Goal: Check status: Check status

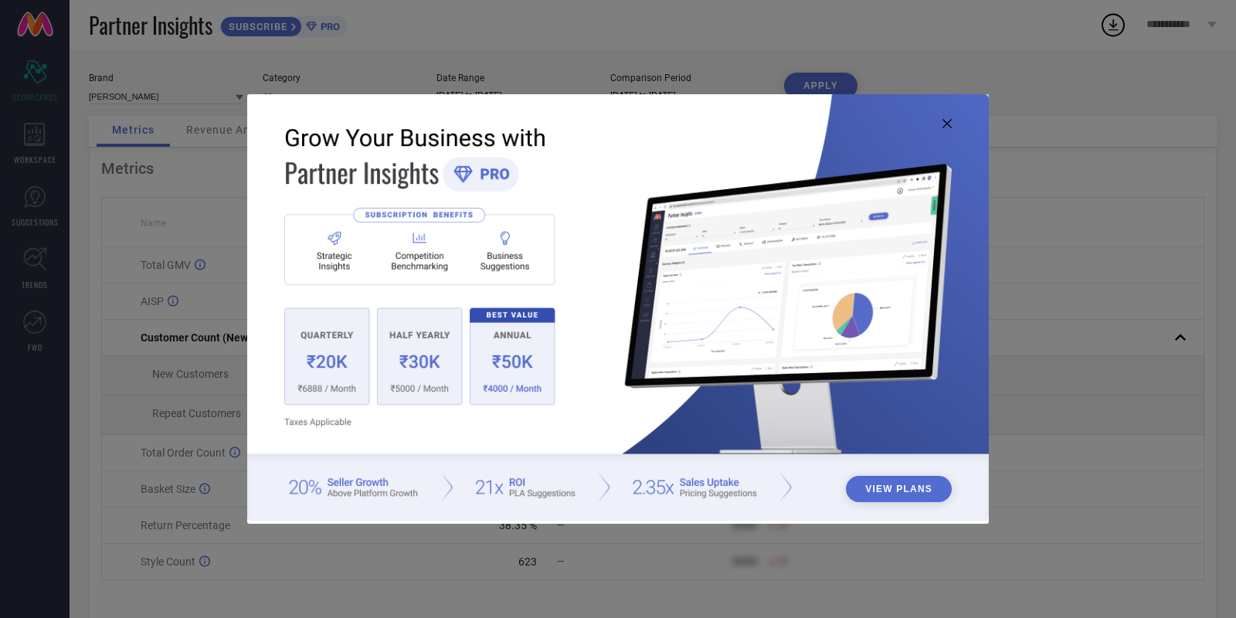
click at [938, 123] on img at bounding box center [617, 307] width 741 height 426
click at [945, 124] on icon at bounding box center [946, 123] width 9 height 9
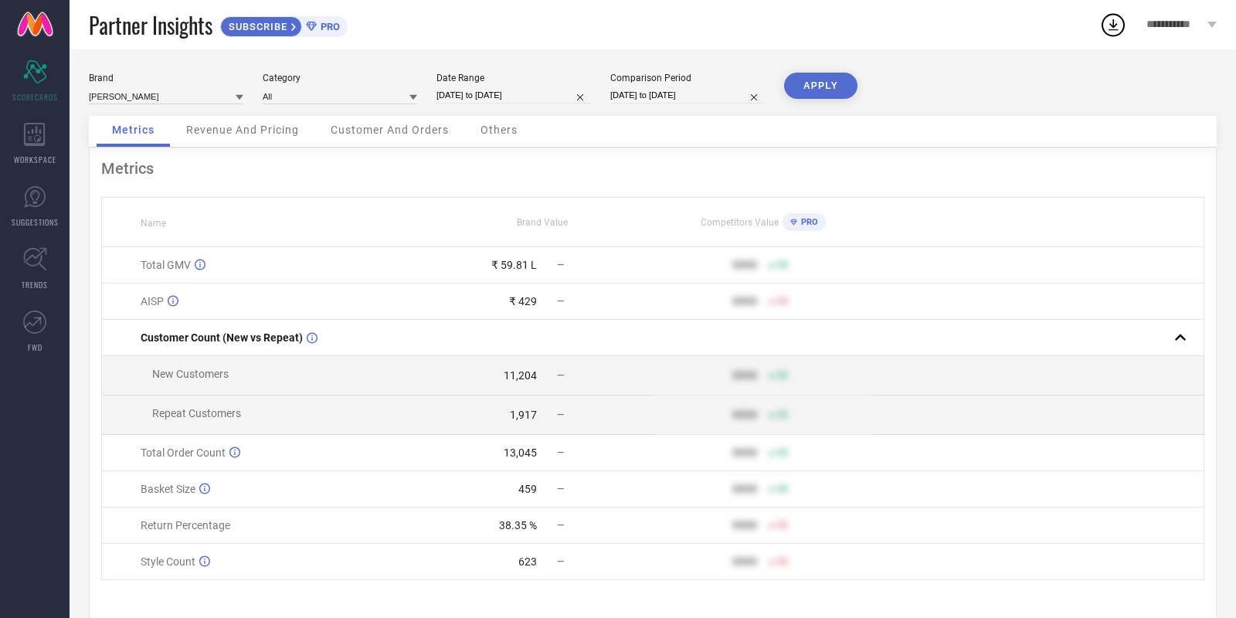
click at [512, 89] on input "[DATE] to [DATE]" at bounding box center [513, 95] width 154 height 16
select select "7"
select select "2025"
select select "8"
select select "2025"
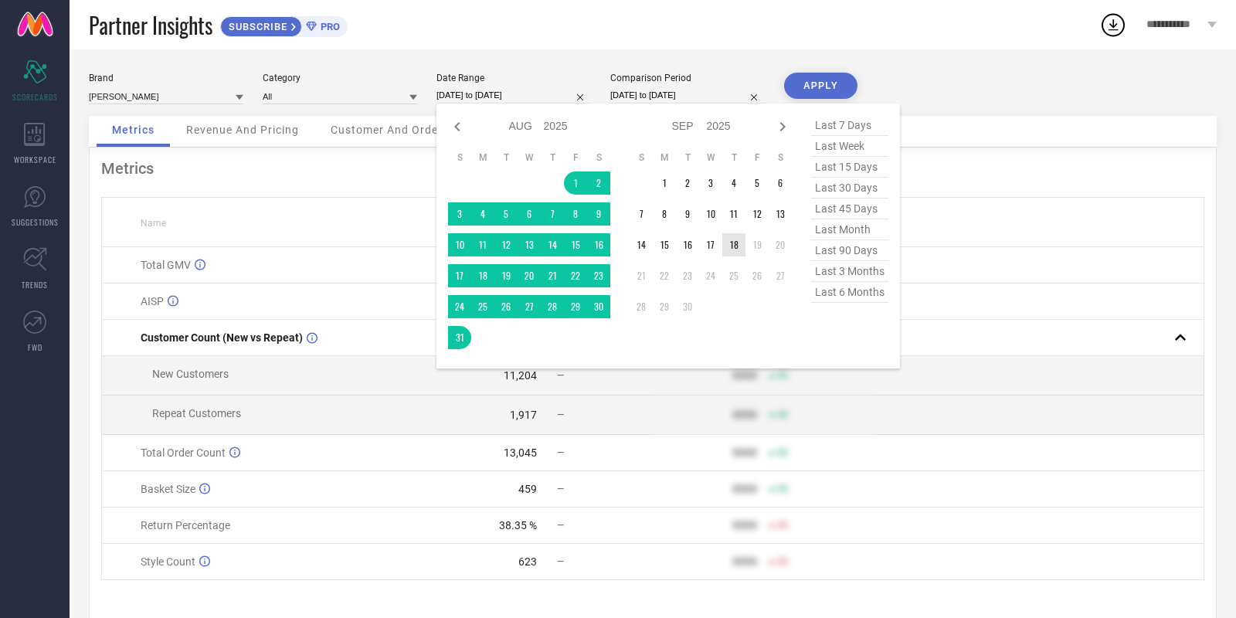
click at [741, 251] on td "18" at bounding box center [733, 244] width 23 height 23
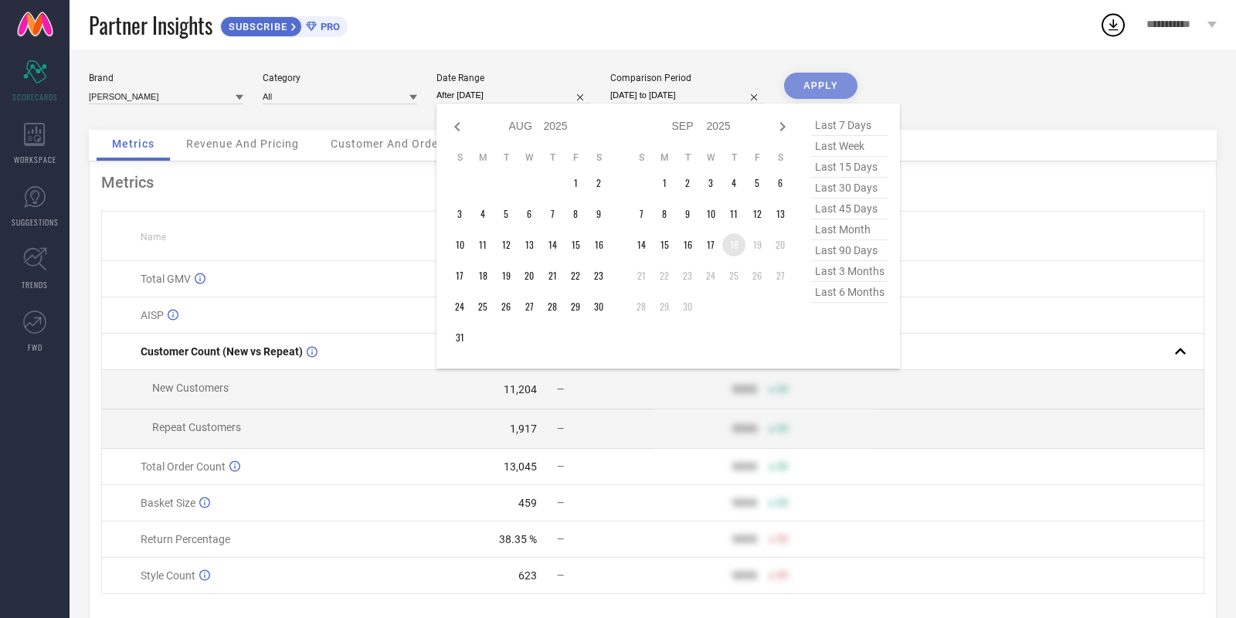
type input "[DATE] to [DATE]"
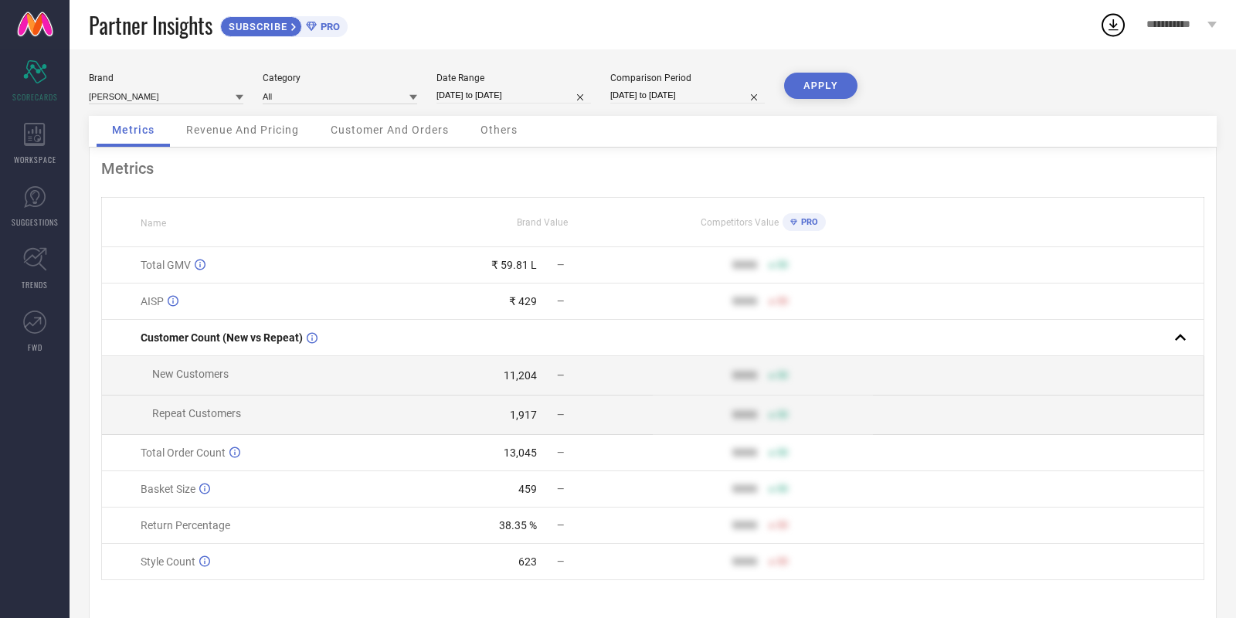
click at [831, 84] on button "APPLY" at bounding box center [820, 86] width 73 height 26
click at [506, 92] on input "[DATE] to [DATE]" at bounding box center [513, 95] width 154 height 16
select select "8"
select select "2025"
select select "9"
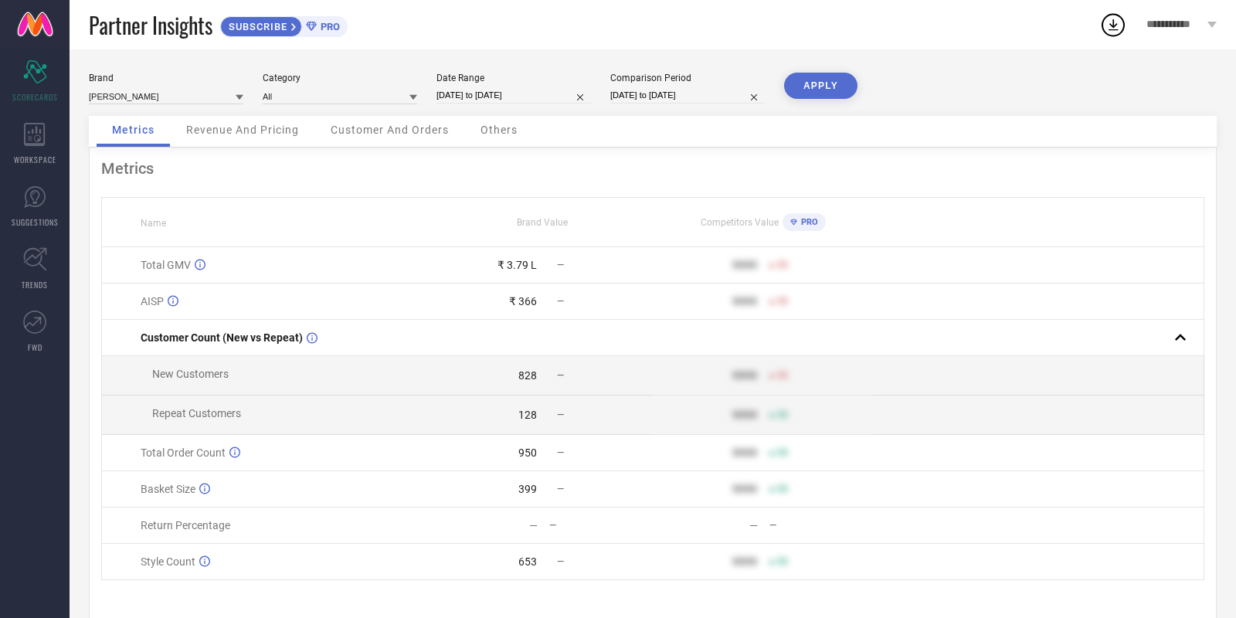
select select "2025"
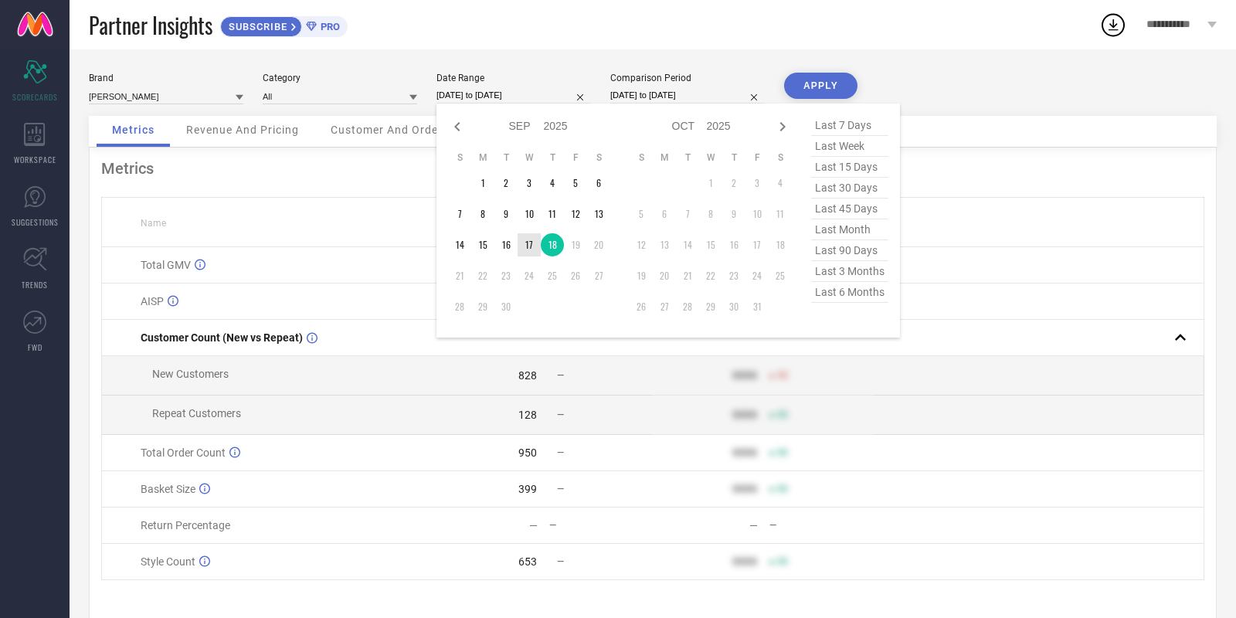
click at [526, 245] on td "17" at bounding box center [528, 244] width 23 height 23
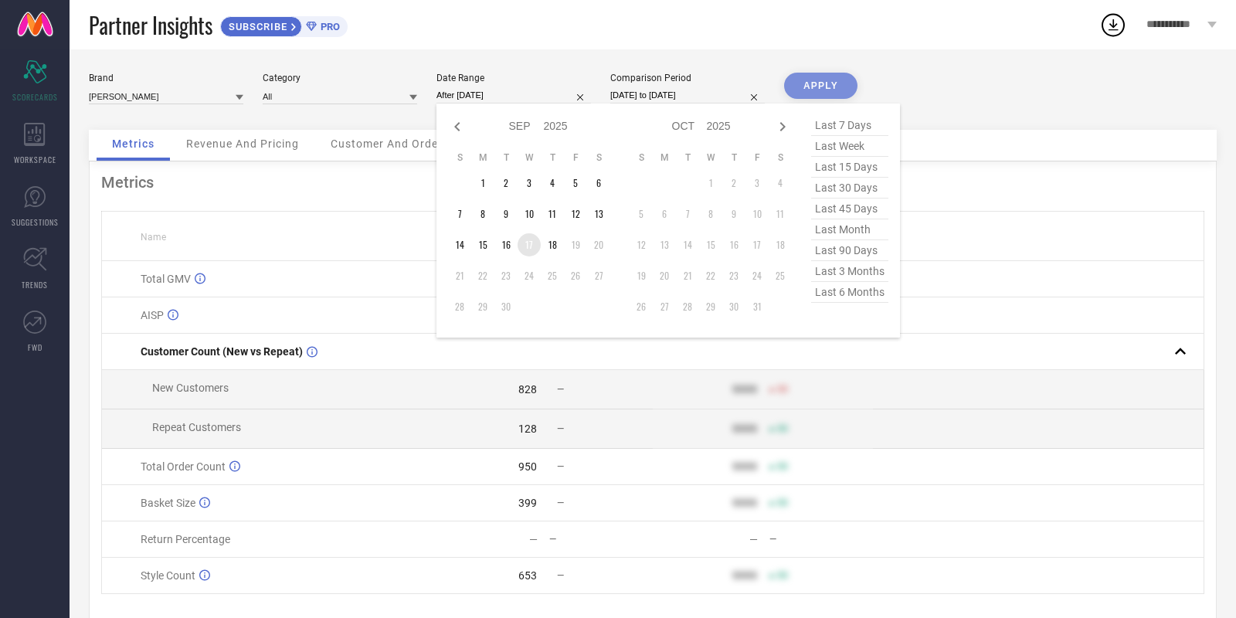
type input "[DATE] to [DATE]"
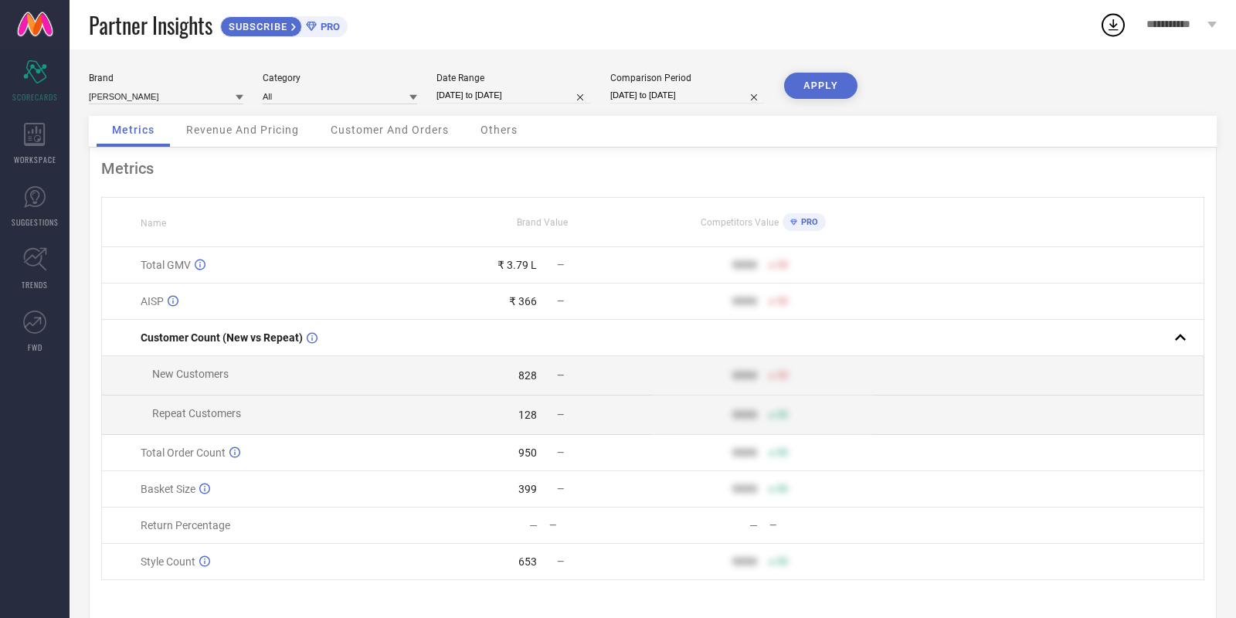
click at [799, 79] on button "APPLY" at bounding box center [820, 86] width 73 height 26
click at [509, 93] on input "[DATE] to [DATE]" at bounding box center [513, 95] width 154 height 16
select select "8"
select select "2025"
select select "9"
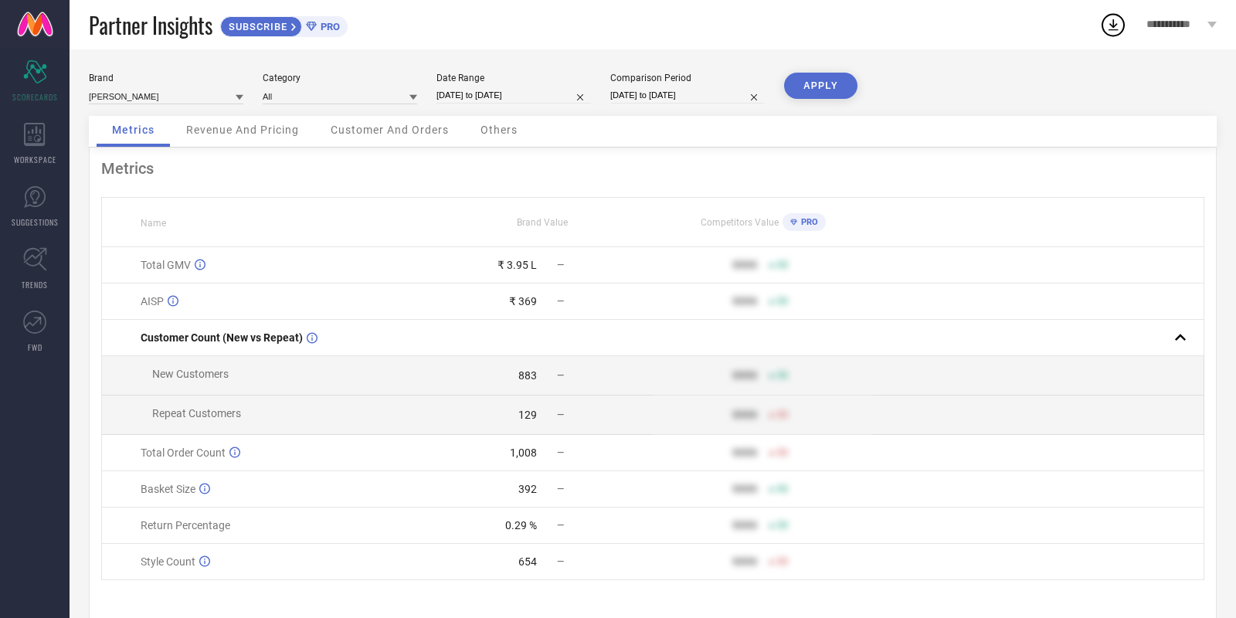
select select "2025"
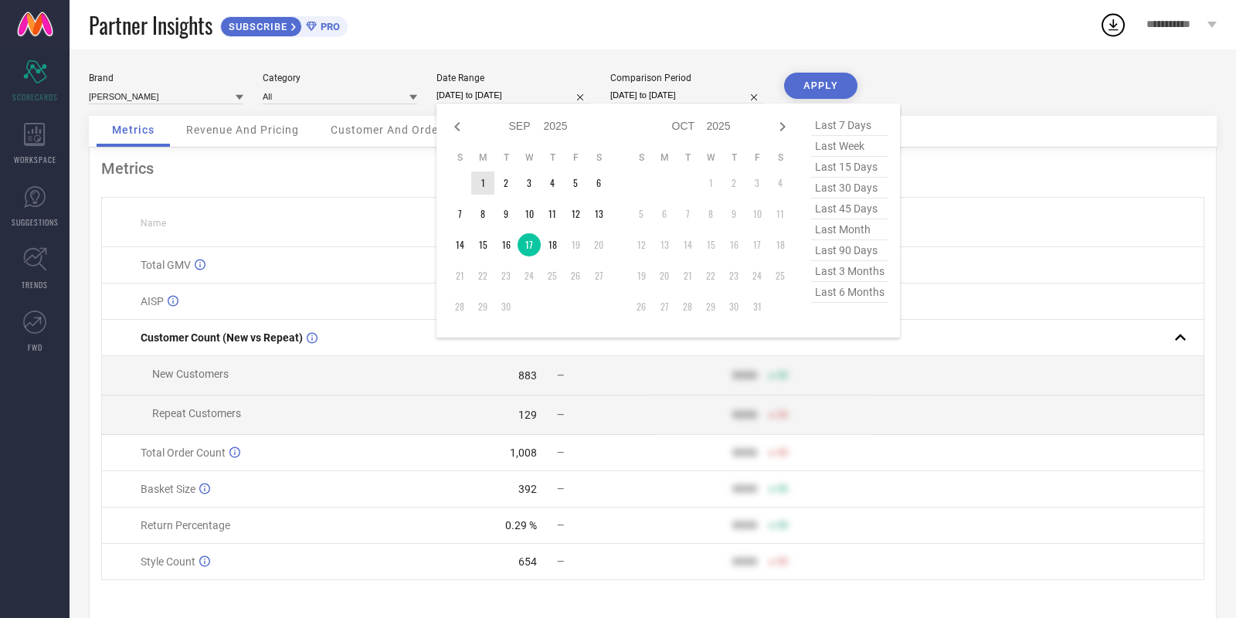
click at [478, 171] on td "1" at bounding box center [482, 182] width 23 height 23
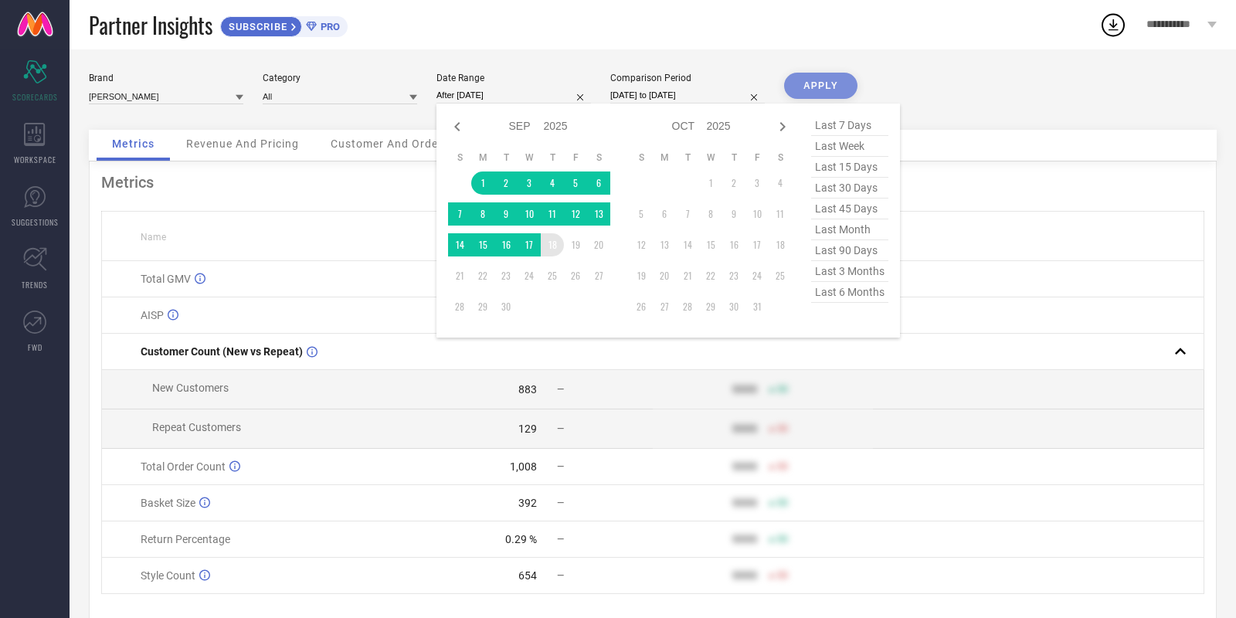
type input "[DATE] to [DATE]"
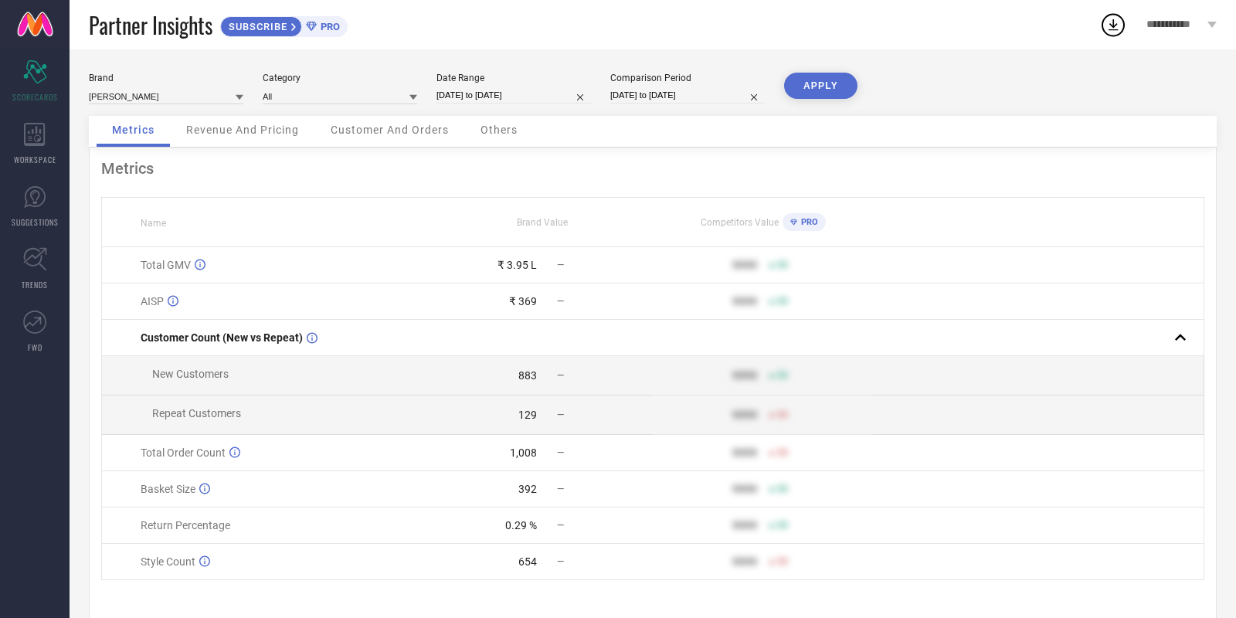
click at [802, 91] on button "APPLY" at bounding box center [820, 86] width 73 height 26
click at [524, 96] on input "[DATE] to [DATE]" at bounding box center [513, 95] width 154 height 16
select select "8"
select select "2025"
select select "9"
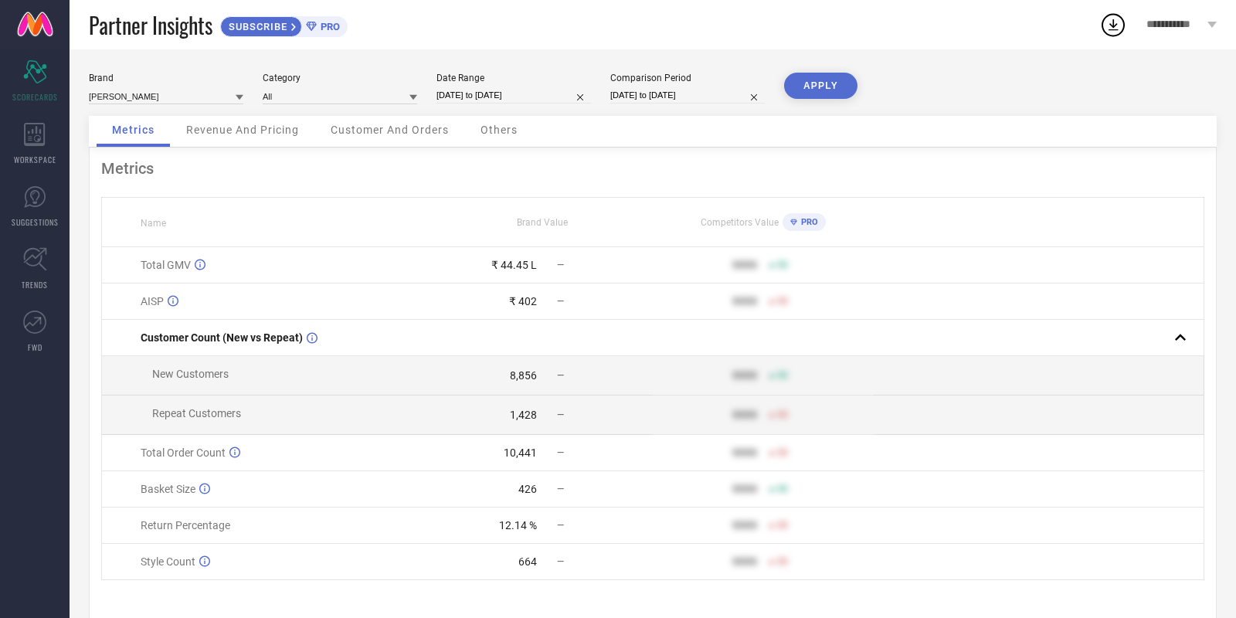
select select "2025"
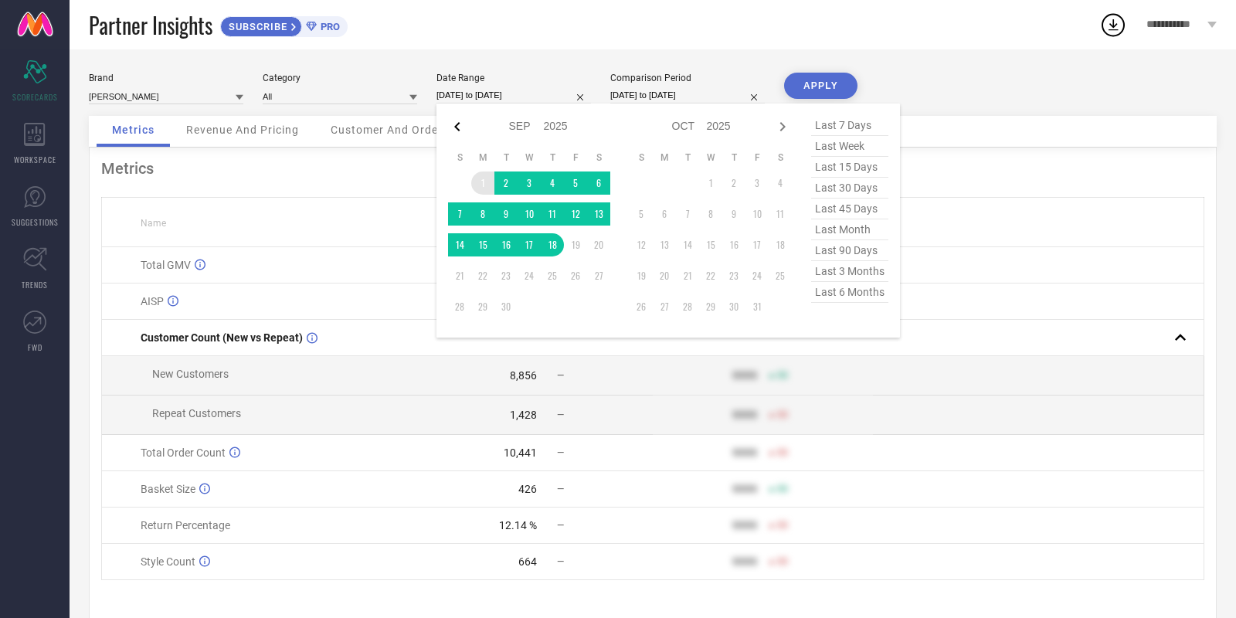
click at [466, 120] on div "Jan Feb Mar Apr May Jun [DATE] Aug Sep Oct Nov [DATE] 2016 2017 2018 2019 2020 …" at bounding box center [538, 126] width 144 height 22
click at [941, 79] on div "Brand [PERSON_NAME] Category All Date Range [DATE] to [DATE] Jan Feb Mar Apr Ma…" at bounding box center [653, 94] width 1128 height 43
